Goal: Task Accomplishment & Management: Complete application form

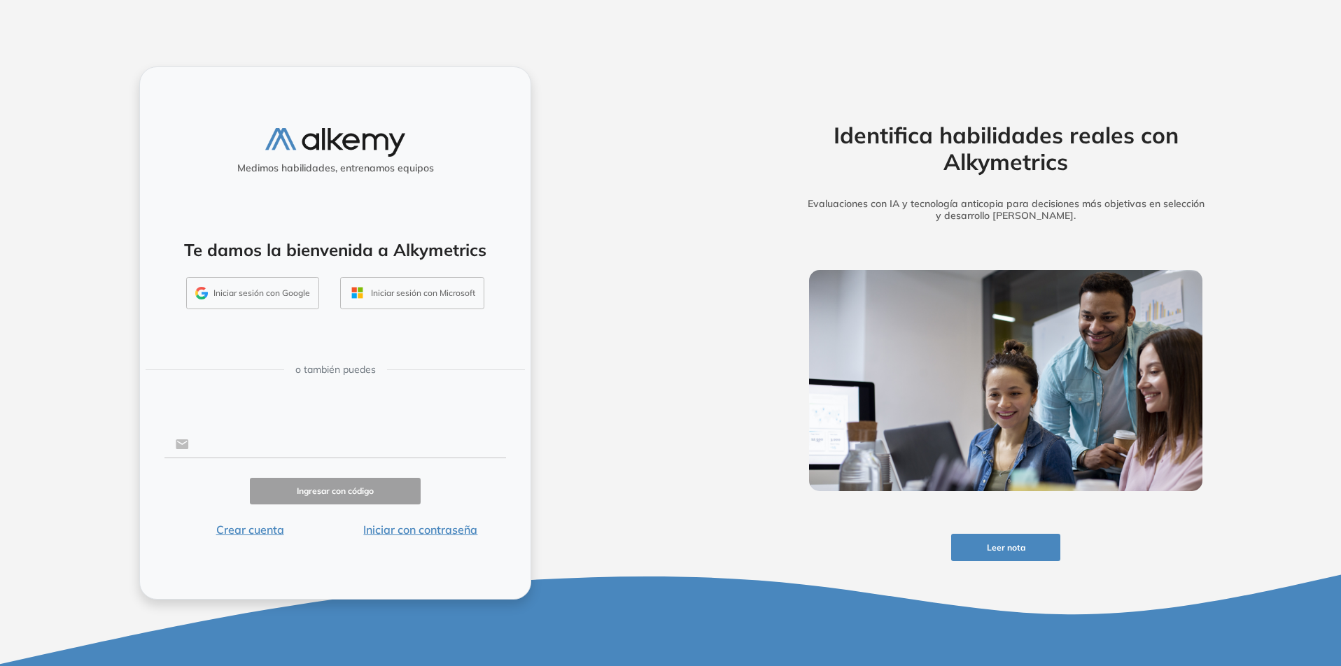
click at [243, 451] on input "text" at bounding box center [347, 444] width 317 height 27
type input "**********"
click at [308, 487] on button "Ingresar con código" at bounding box center [335, 491] width 171 height 27
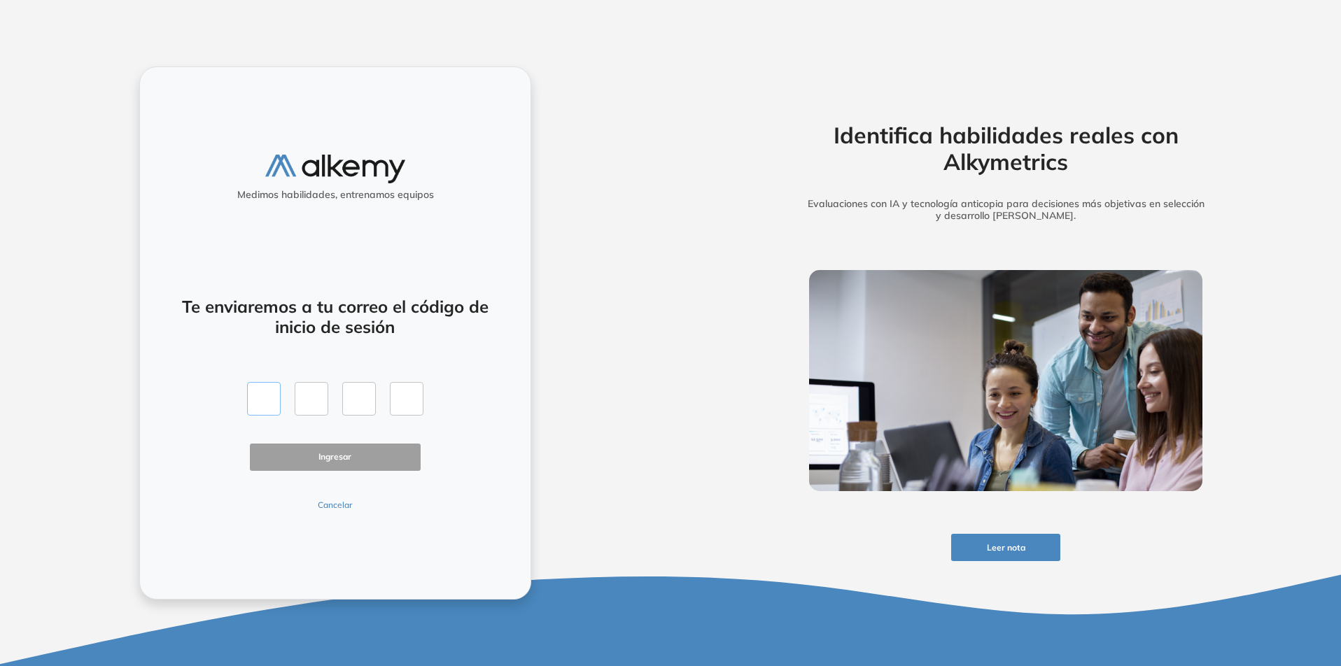
click at [259, 404] on input "text" at bounding box center [264, 399] width 34 height 34
type input "*"
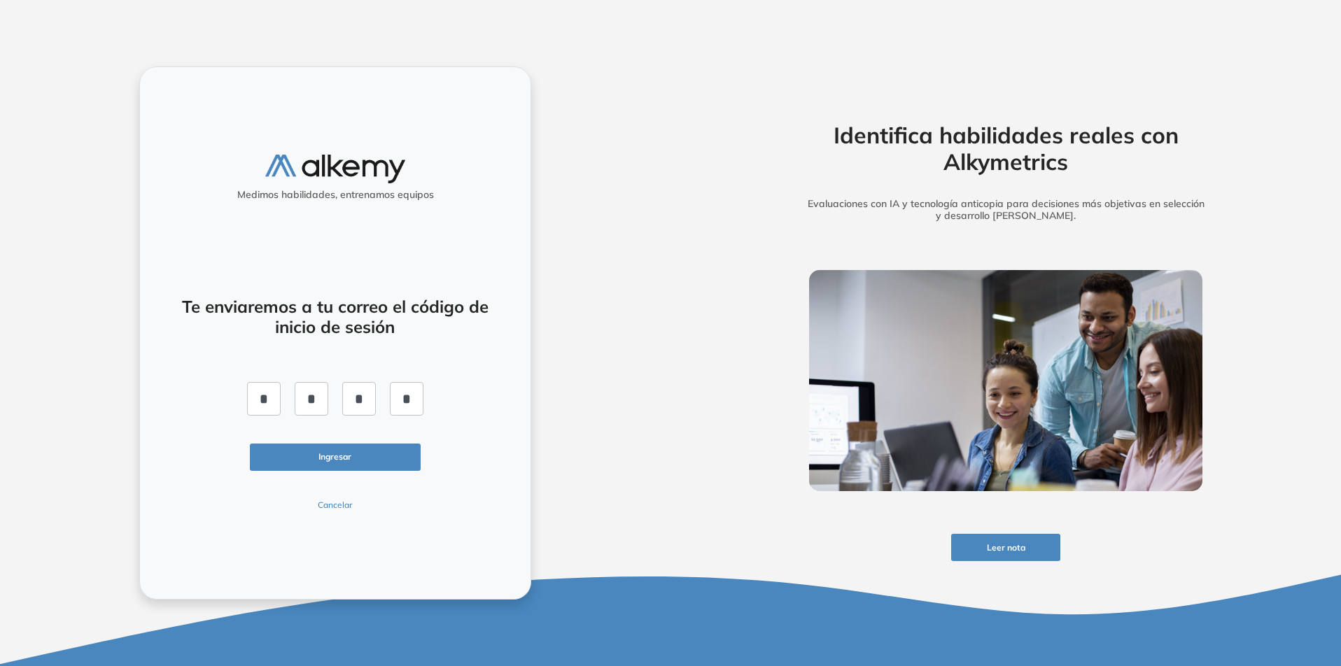
click at [267, 452] on button "Ingresar" at bounding box center [335, 457] width 171 height 27
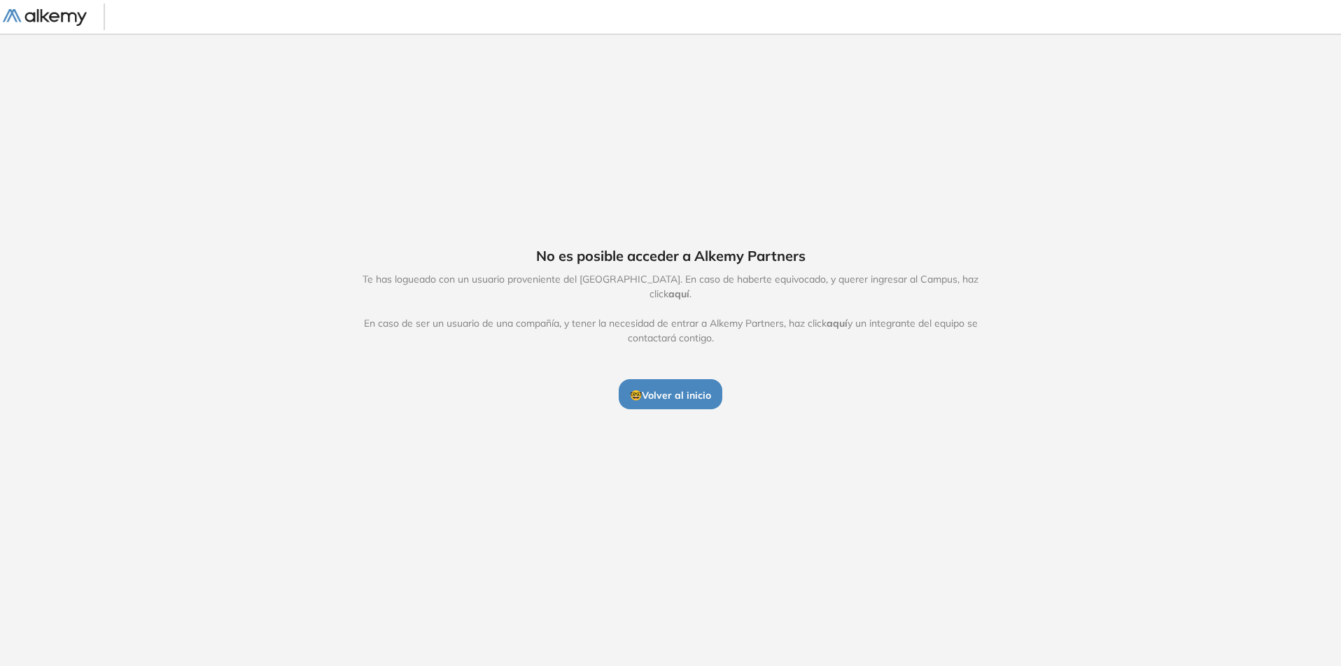
click at [661, 391] on span "🤓 Volver al inicio" at bounding box center [670, 395] width 81 height 13
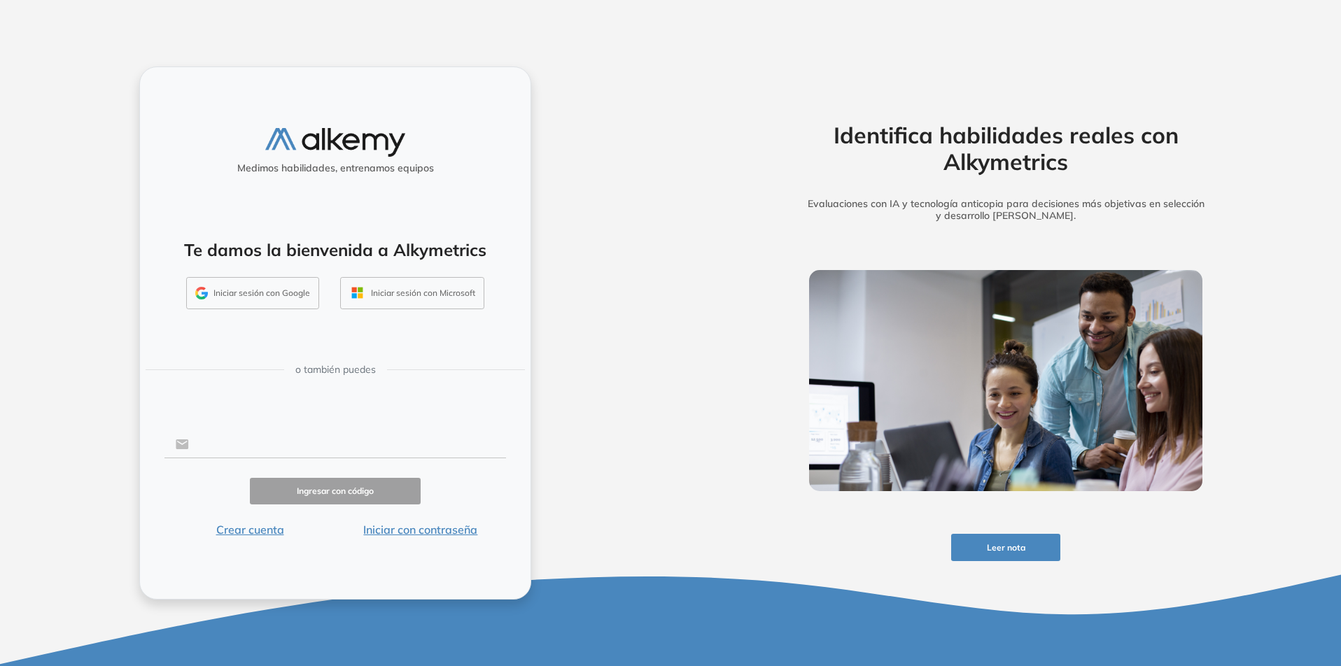
click at [376, 441] on input "text" at bounding box center [347, 444] width 317 height 27
type input "**********"
click at [386, 497] on button "Ingresar con código" at bounding box center [335, 491] width 171 height 27
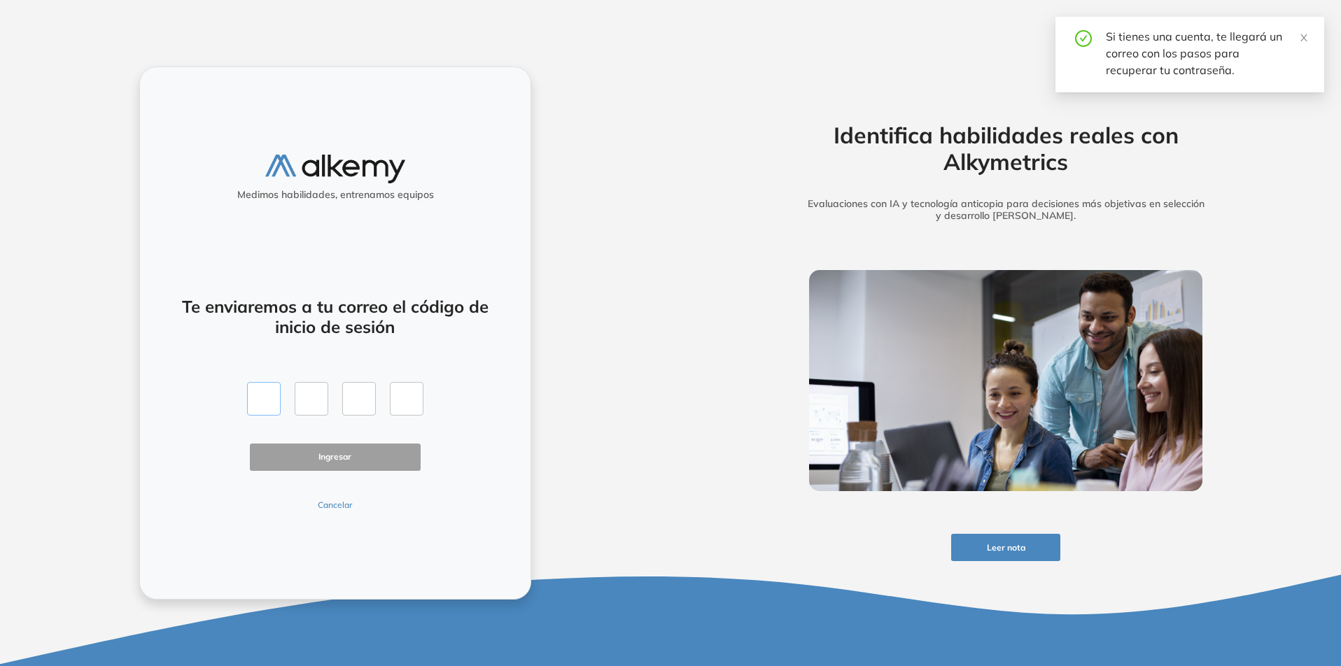
click at [263, 394] on input "text" at bounding box center [264, 399] width 34 height 34
type input "*"
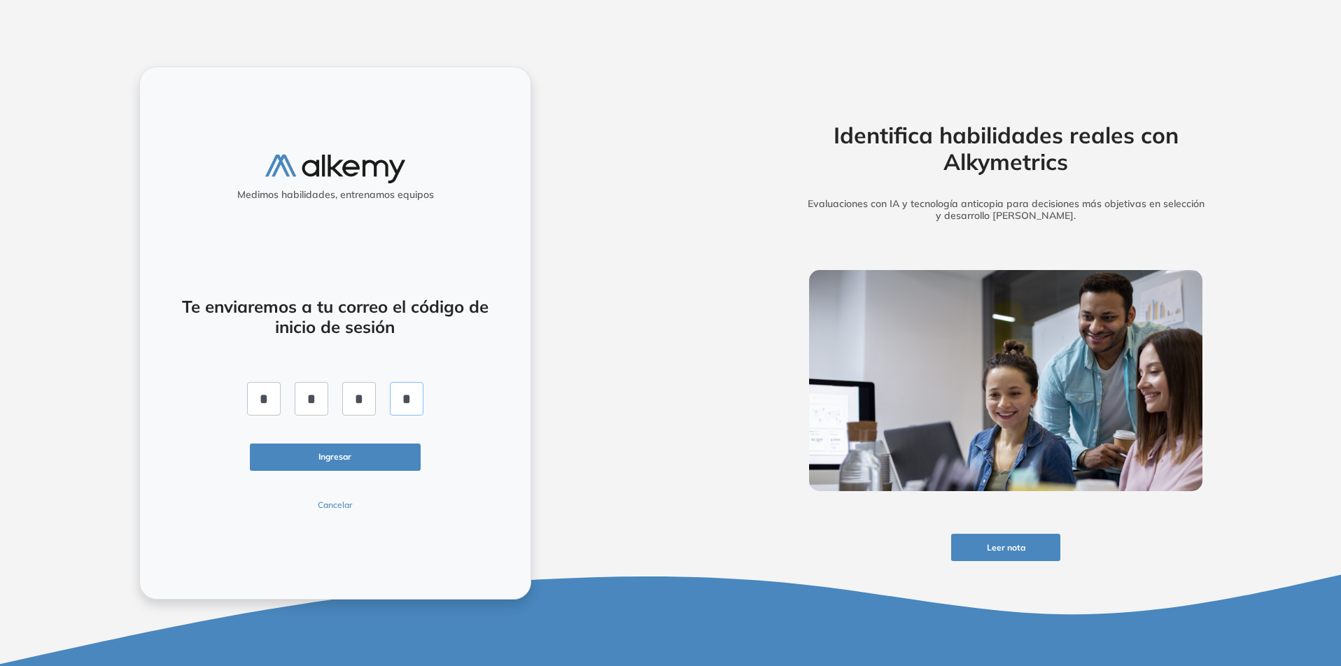
type input "*"
click at [303, 451] on button "Ingresar" at bounding box center [335, 457] width 171 height 27
click at [277, 405] on input "*" at bounding box center [264, 399] width 34 height 34
type input "*"
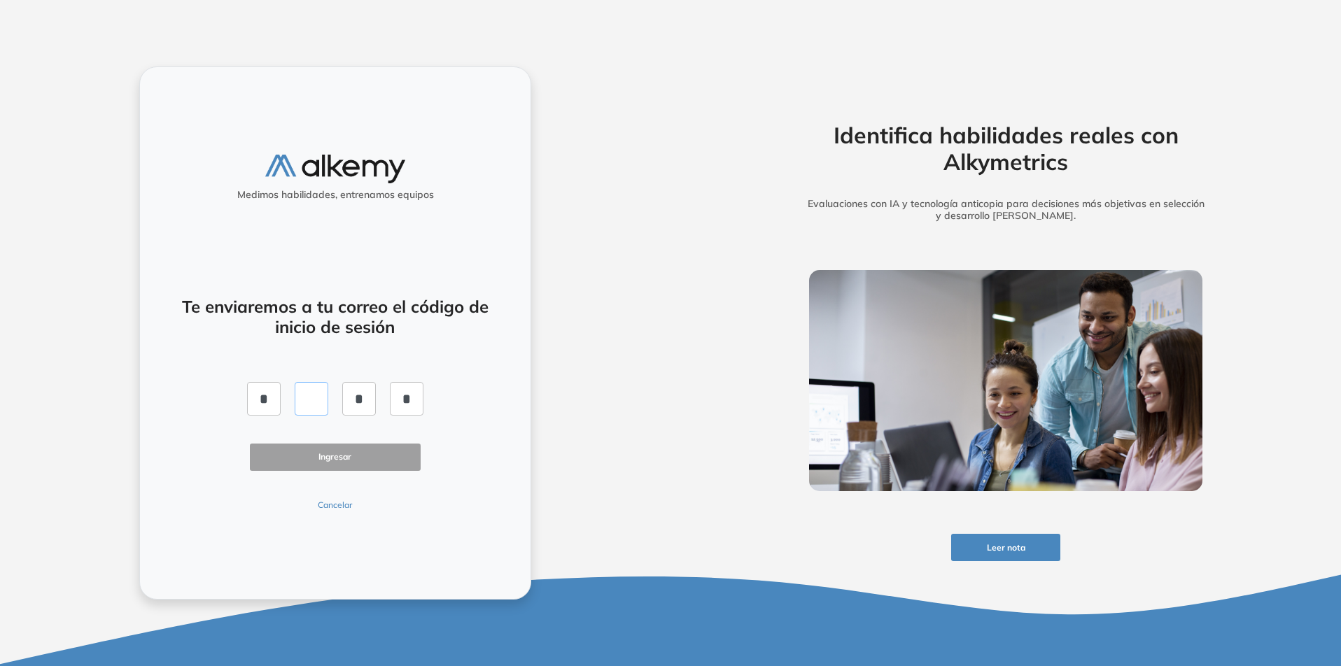
type input "*"
click at [502, 484] on div "Te enviaremos a tu correo el código de inicio de sesión * * * * Ingresar Cancel…" at bounding box center [334, 395] width 341 height 231
click at [409, 460] on button "Ingresar" at bounding box center [335, 457] width 171 height 27
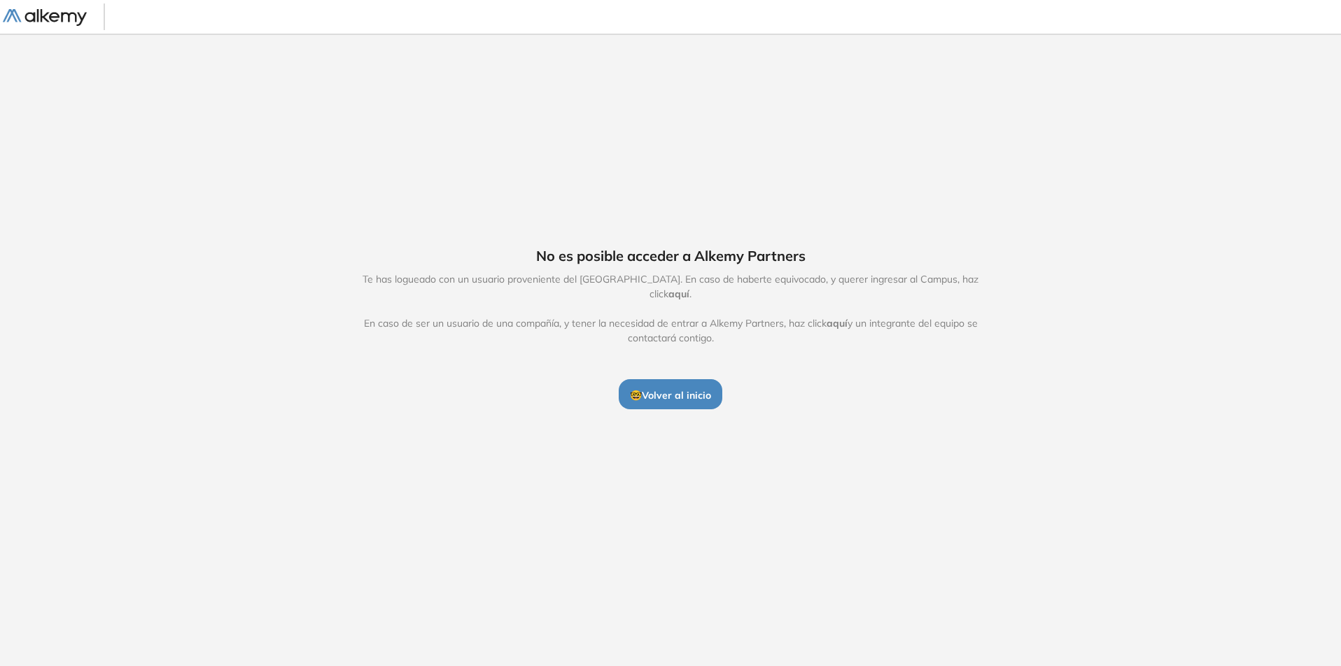
click at [52, 9] on img at bounding box center [45, 17] width 84 height 17
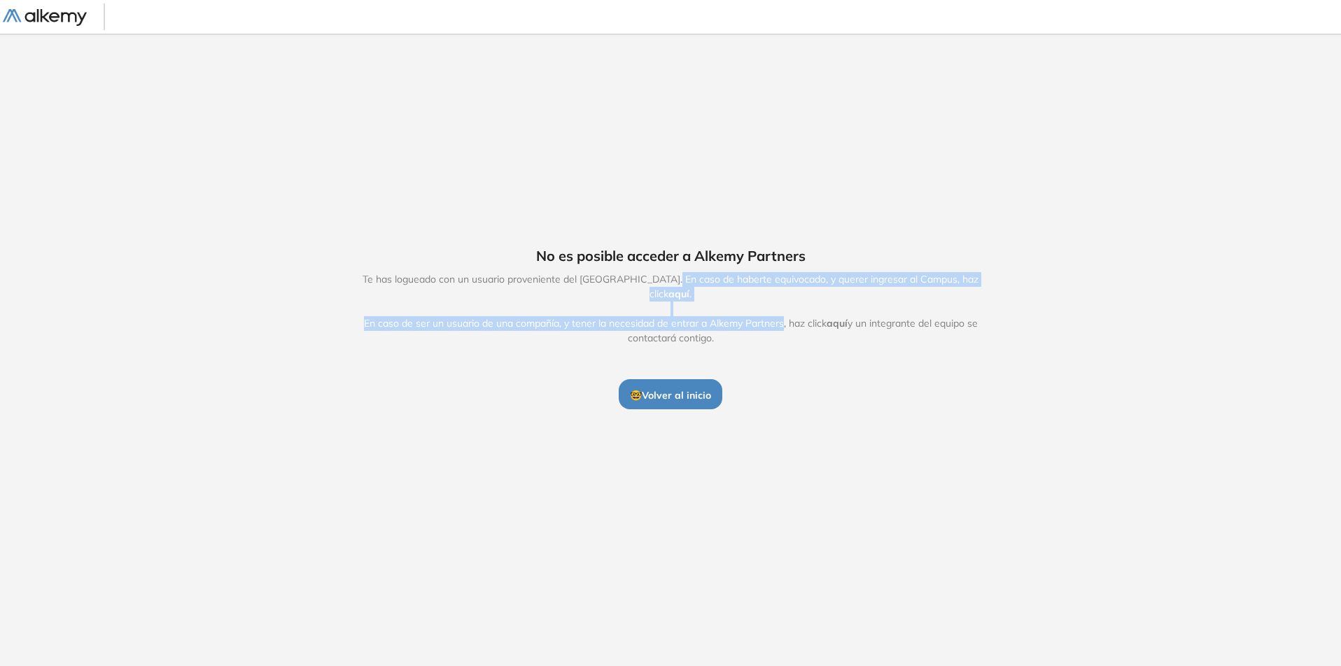
drag, startPoint x: 662, startPoint y: 286, endPoint x: 781, endPoint y: 316, distance: 122.7
click at [781, 316] on span "Te has logueado con un usuario proveniente del [GEOGRAPHIC_DATA]. En caso de ha…" at bounding box center [670, 308] width 645 height 73
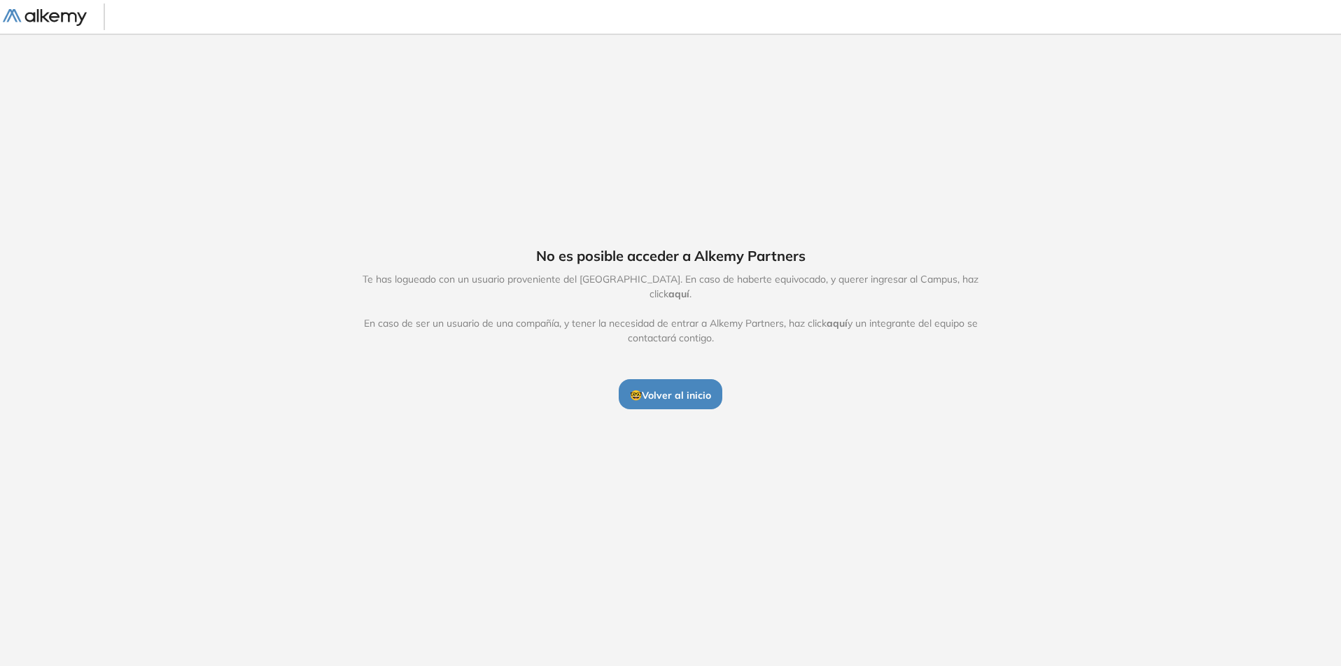
click at [840, 318] on span "aquí" at bounding box center [836, 323] width 21 height 13
click at [1302, 34] on icon "close" at bounding box center [1304, 38] width 10 height 10
click at [691, 395] on button "🤓 Volver al inicio" at bounding box center [671, 393] width 104 height 29
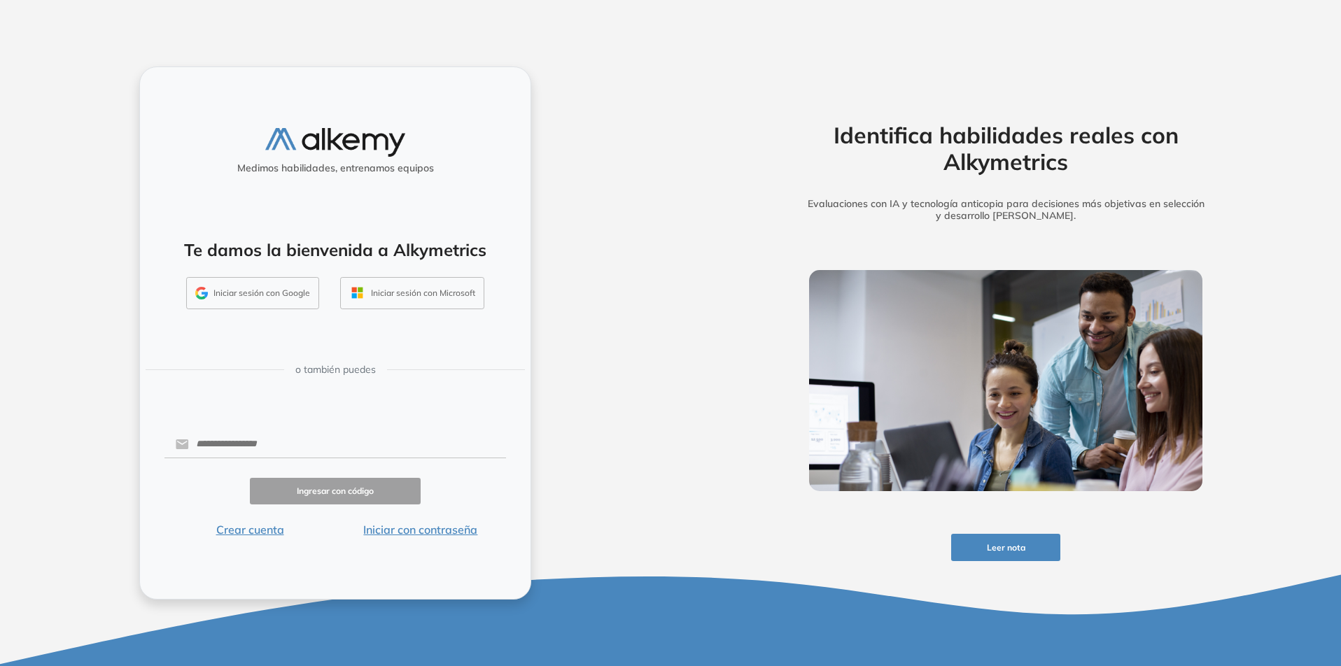
click at [281, 307] on button "Iniciar sesión con Google" at bounding box center [252, 293] width 133 height 32
